Goal: Book appointment/travel/reservation

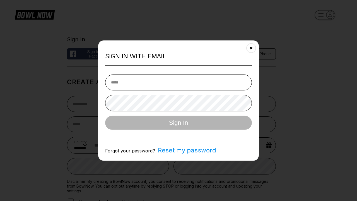
select select "**"
type input "**********"
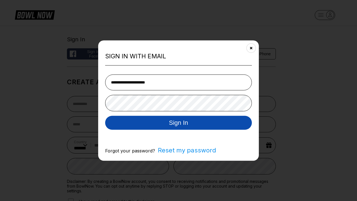
click at [179, 123] on button "Sign In" at bounding box center [178, 123] width 147 height 14
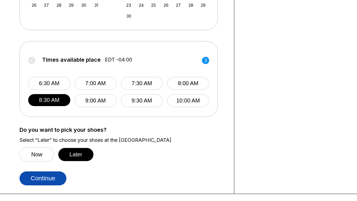
click at [43, 178] on button "Continue" at bounding box center [43, 178] width 47 height 14
